Goal: Find specific page/section: Find specific page/section

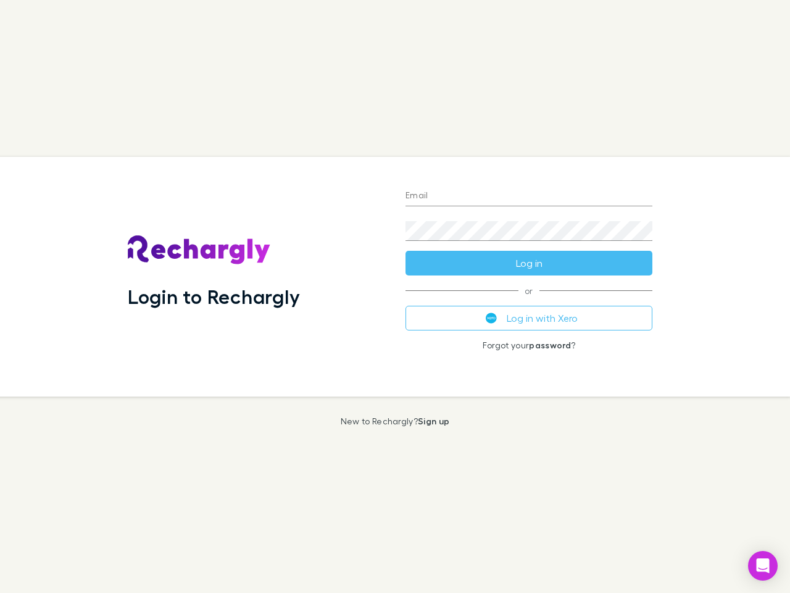
click at [395, 296] on div "Login to Rechargly" at bounding box center [257, 277] width 278 height 240
click at [529, 196] on input "Email" at bounding box center [529, 196] width 247 height 20
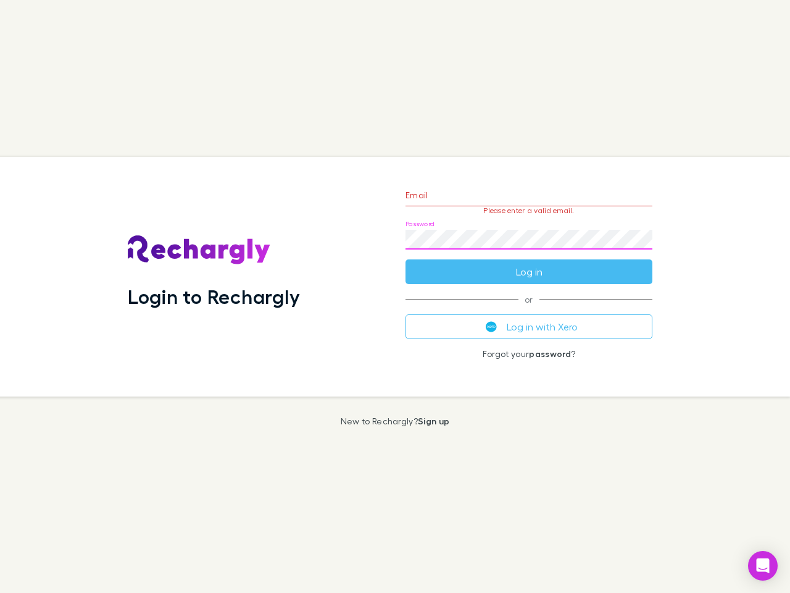
click at [529, 263] on form "Email Please enter a valid email. Password Log in" at bounding box center [529, 230] width 247 height 107
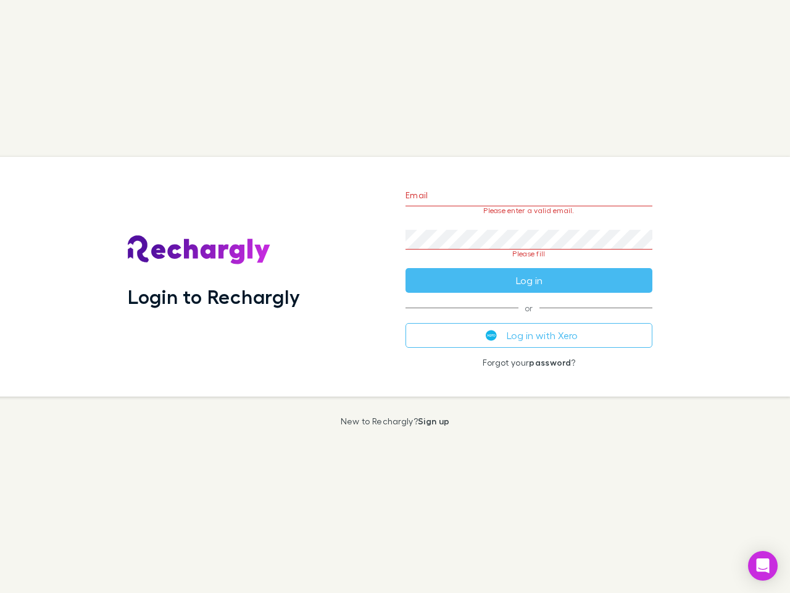
click at [529, 318] on div "Email Please enter a valid email. Password Please fill Log in or Log in with Xe…" at bounding box center [529, 277] width 267 height 240
click at [763, 565] on icon "Open Intercom Messenger" at bounding box center [763, 565] width 13 height 15
